Goal: Use online tool/utility: Utilize a website feature to perform a specific function

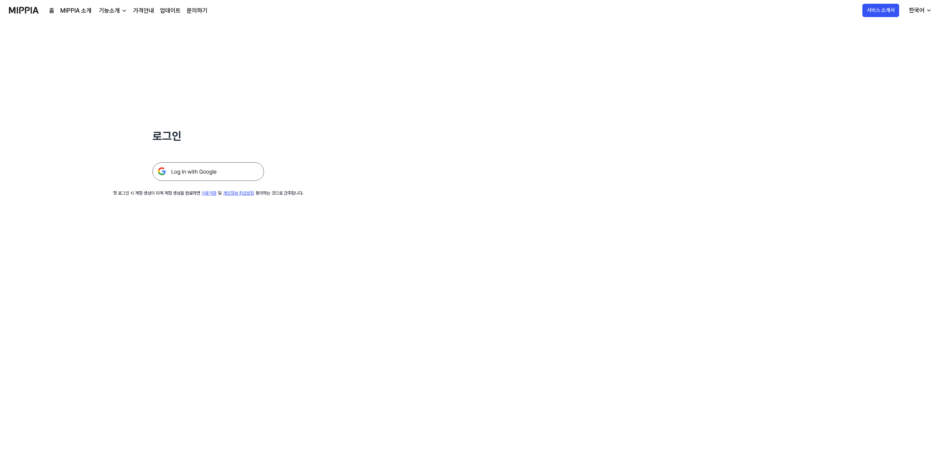
click at [201, 169] on img at bounding box center [208, 171] width 112 height 19
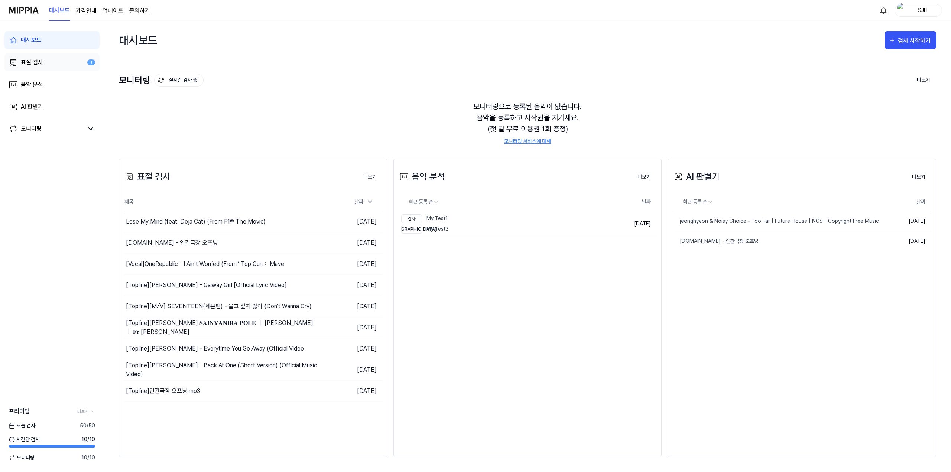
click at [74, 64] on link "표절 검사 1" at bounding box center [51, 63] width 95 height 18
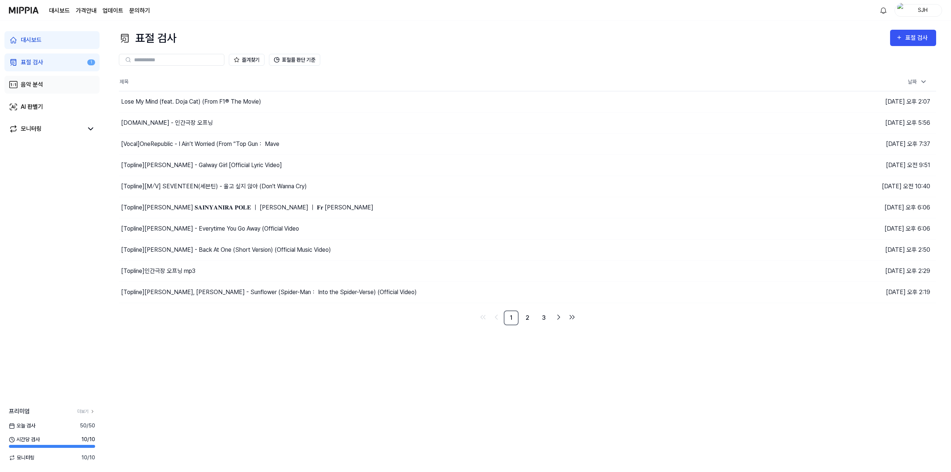
click at [66, 83] on link "음악 분석" at bounding box center [51, 85] width 95 height 18
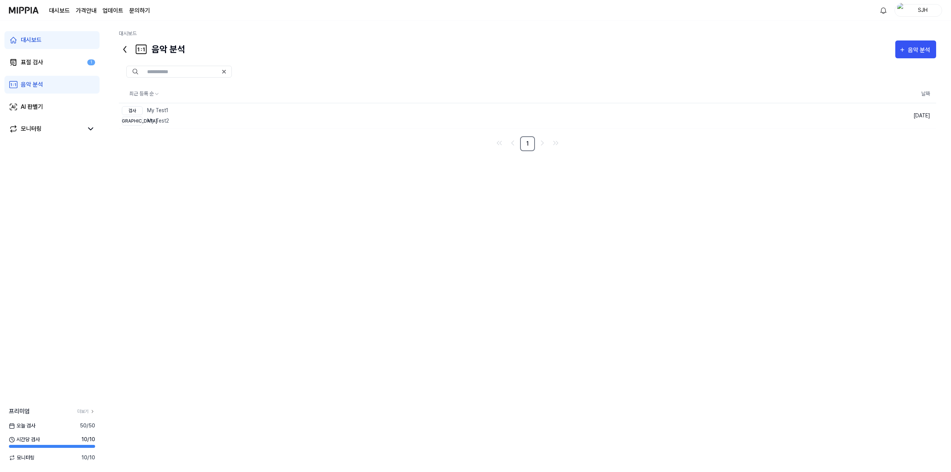
click at [66, 97] on div "대시보드 표절 검사 1 음악 분석 AI 판별기 모니터링" at bounding box center [52, 85] width 104 height 128
